Goal: Check status: Check status

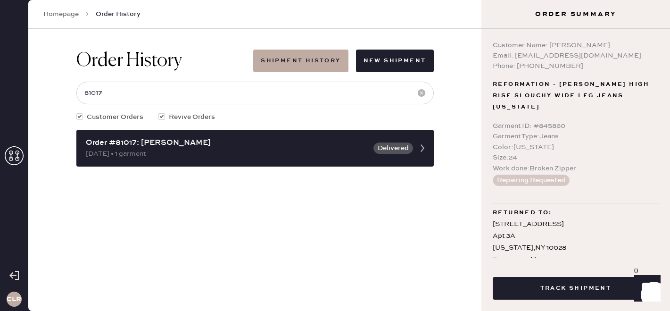
click at [9, 159] on use at bounding box center [14, 155] width 19 height 19
click at [15, 156] on icon at bounding box center [14, 155] width 19 height 19
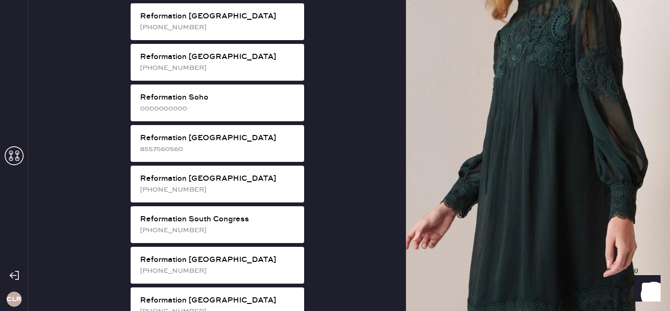
scroll to position [1604, 0]
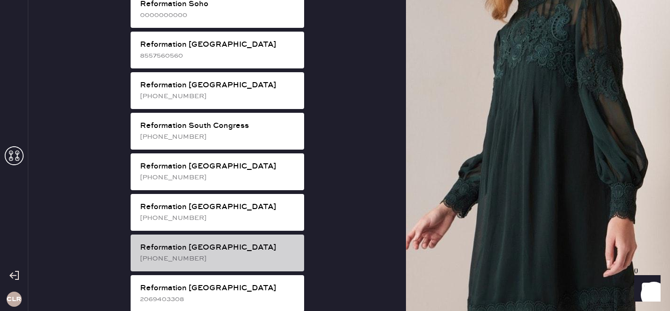
click at [229, 253] on div "[PHONE_NUMBER]" at bounding box center [218, 258] width 156 height 10
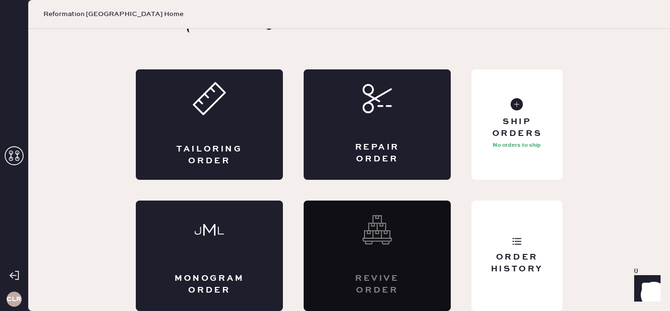
scroll to position [31, 0]
click at [535, 261] on div "Order History" at bounding box center [517, 263] width 76 height 24
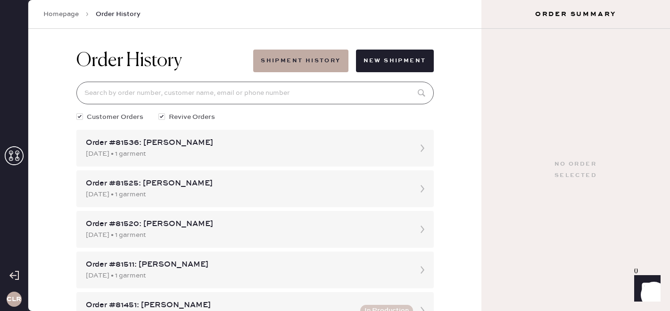
click at [205, 97] on input at bounding box center [254, 93] width 357 height 23
paste input "[EMAIL_ADDRESS][DOMAIN_NAME]"
click at [204, 94] on input "[EMAIL_ADDRESS][DOMAIN_NAME]" at bounding box center [254, 93] width 357 height 23
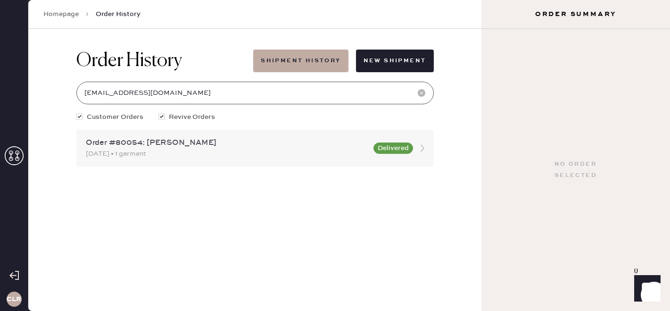
type input "[EMAIL_ADDRESS][DOMAIN_NAME]"
click at [225, 156] on div "[DATE] • 1 garment" at bounding box center [227, 153] width 282 height 10
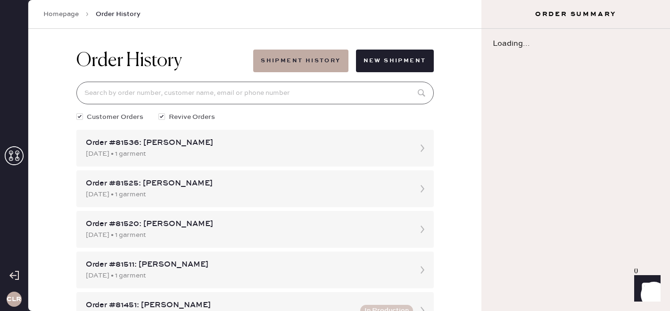
click at [198, 99] on input at bounding box center [254, 93] width 357 height 23
paste input "[EMAIL_ADDRESS][DOMAIN_NAME]"
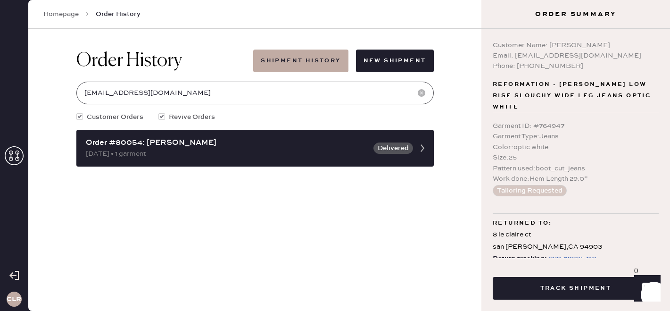
scroll to position [10, 0]
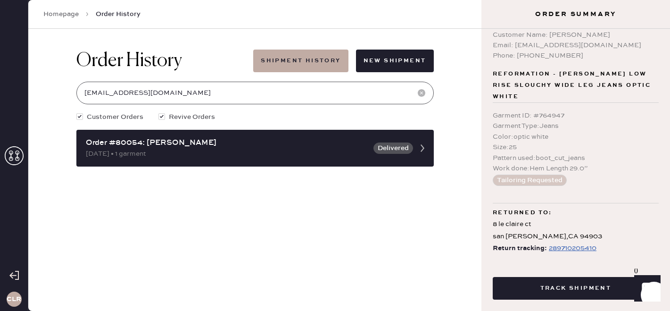
type input "[EMAIL_ADDRESS][DOMAIN_NAME]"
click at [568, 242] on div "289710205410" at bounding box center [573, 247] width 48 height 11
copy div "[STREET_ADDRESS]"
drag, startPoint x: 572, startPoint y: 223, endPoint x: 485, endPoint y: 212, distance: 87.9
click at [485, 212] on div "Customer Name: [PERSON_NAME] Email: [EMAIL_ADDRESS][DOMAIN_NAME] Phone: [PHONE_…" at bounding box center [575, 143] width 189 height 229
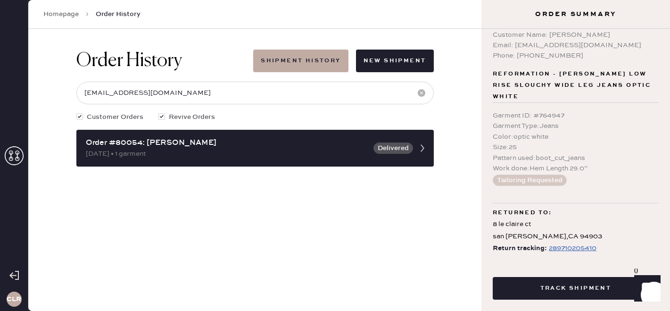
click at [15, 154] on icon at bounding box center [14, 155] width 19 height 19
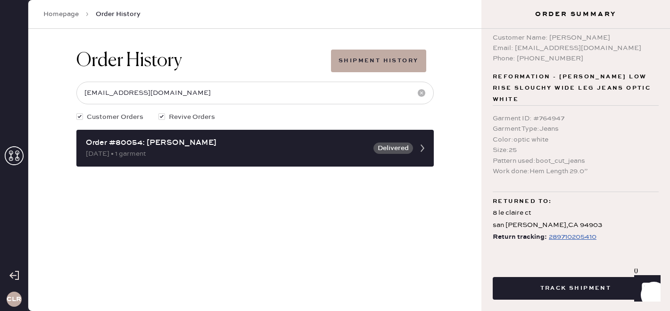
scroll to position [0, 0]
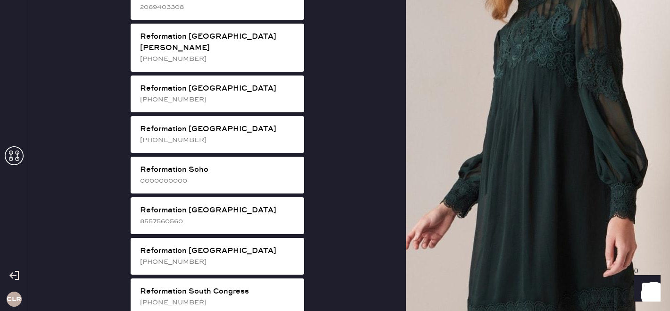
scroll to position [1438, 0]
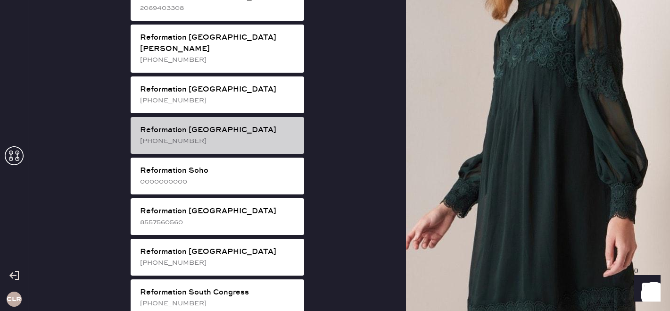
click at [223, 136] on div "[PHONE_NUMBER]" at bounding box center [218, 141] width 156 height 10
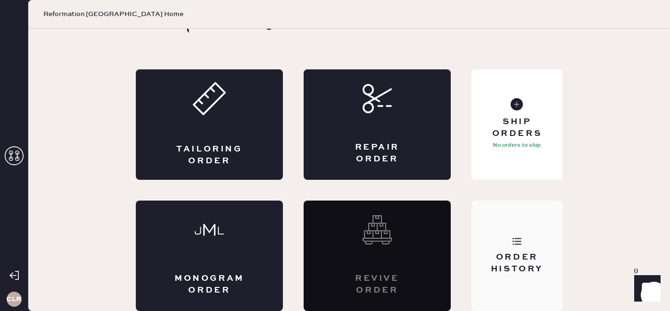
click at [517, 241] on use at bounding box center [516, 241] width 9 height 7
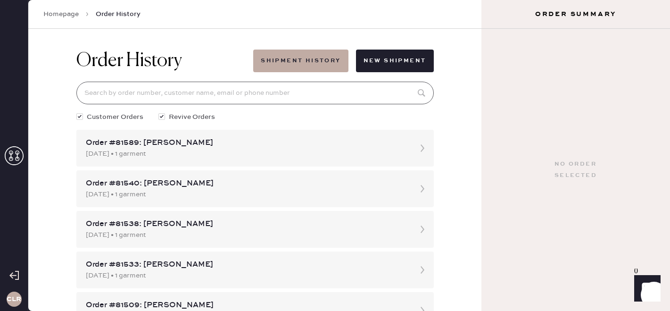
click at [214, 95] on input at bounding box center [254, 93] width 357 height 23
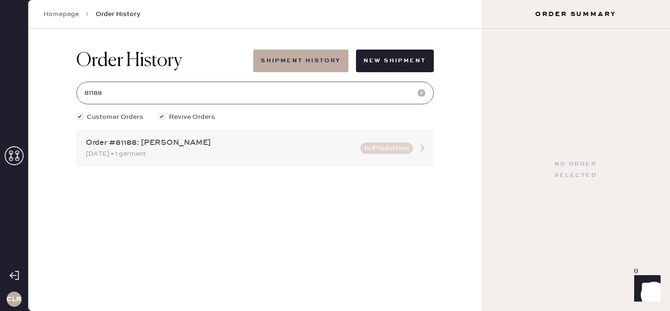
type input "81188"
click at [267, 143] on div "Order #81188: [PERSON_NAME]" at bounding box center [220, 142] width 269 height 11
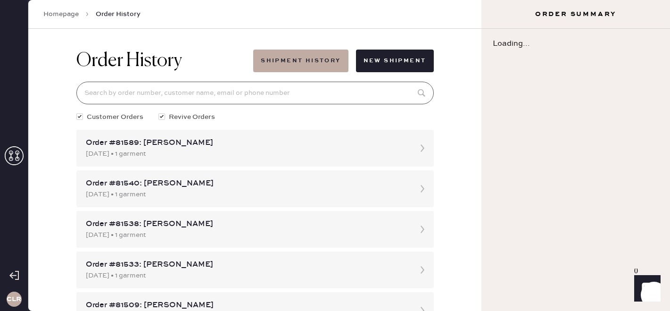
click at [249, 98] on input at bounding box center [254, 93] width 357 height 23
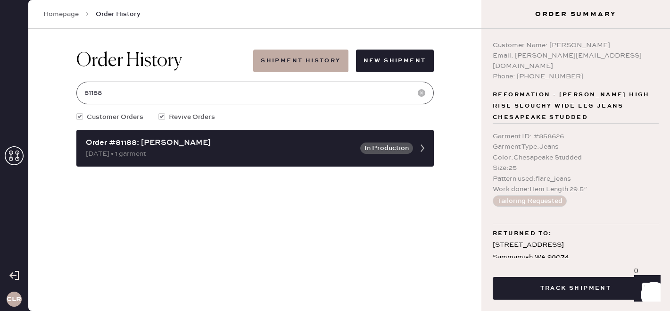
scroll to position [22, 0]
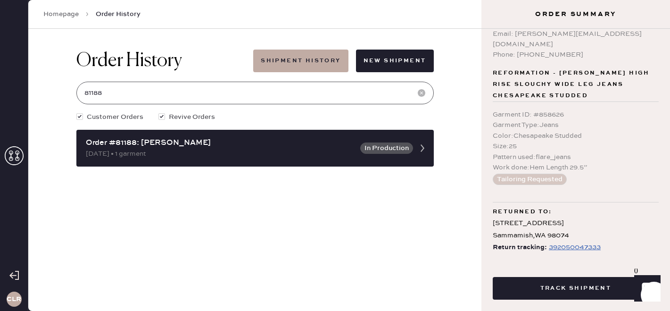
type input "81188"
click at [552, 241] on div "392050047333" at bounding box center [575, 246] width 52 height 11
